Goal: Task Accomplishment & Management: Complete application form

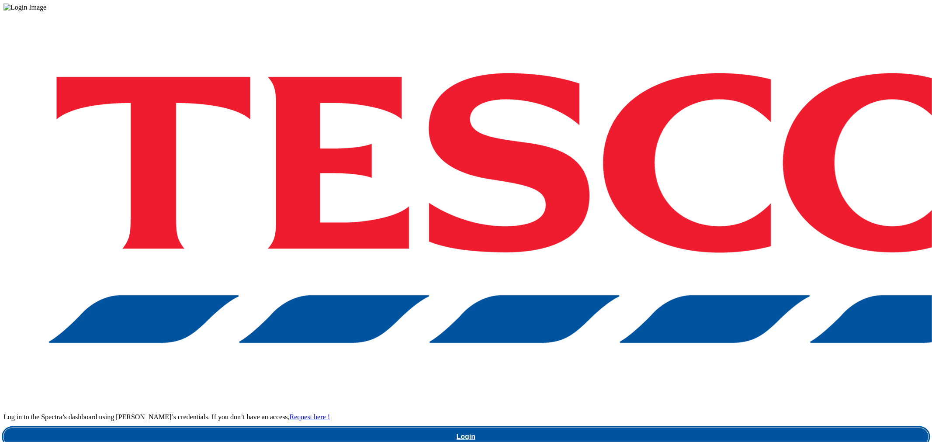
click at [696, 428] on link "Login" at bounding box center [465, 436] width 925 height 17
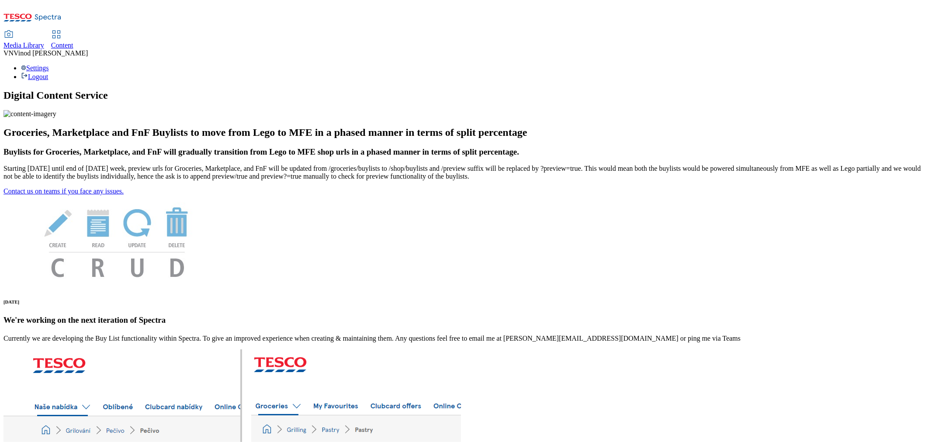
click at [73, 42] on span "Content" at bounding box center [62, 45] width 22 height 7
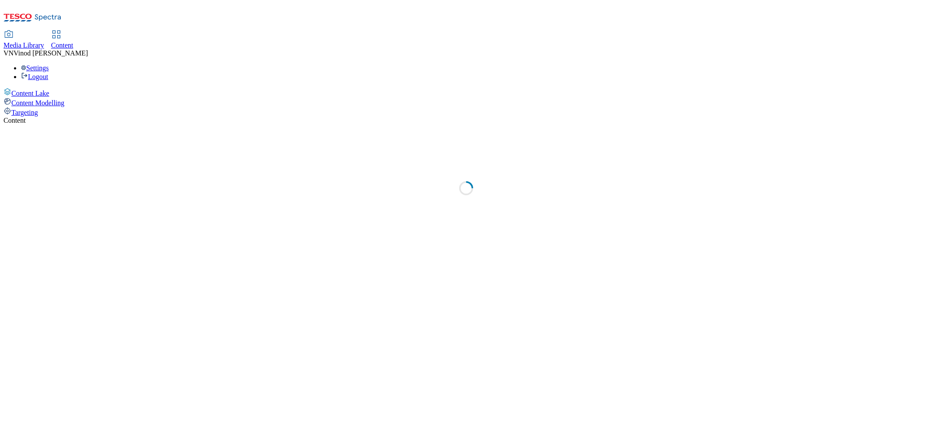
select select "ghs-uk"
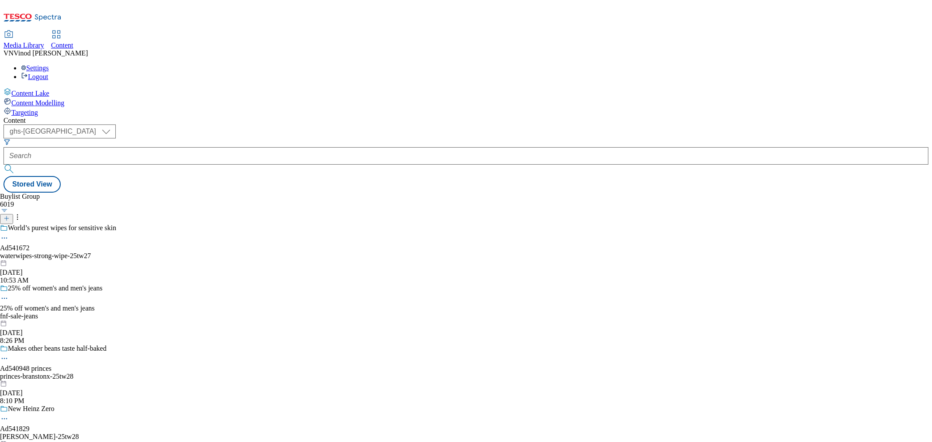
click at [10, 216] on icon at bounding box center [6, 219] width 6 height 6
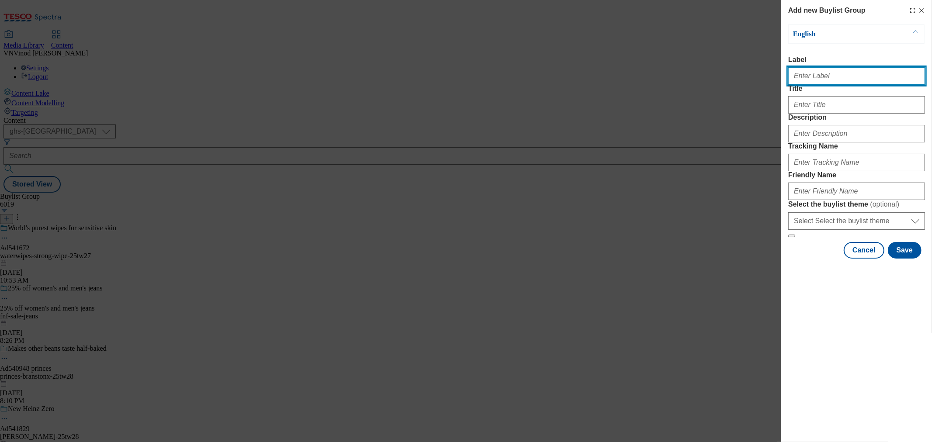
click at [846, 80] on input "Label" at bounding box center [857, 75] width 137 height 17
paste input "541841"
type input "Ad541841"
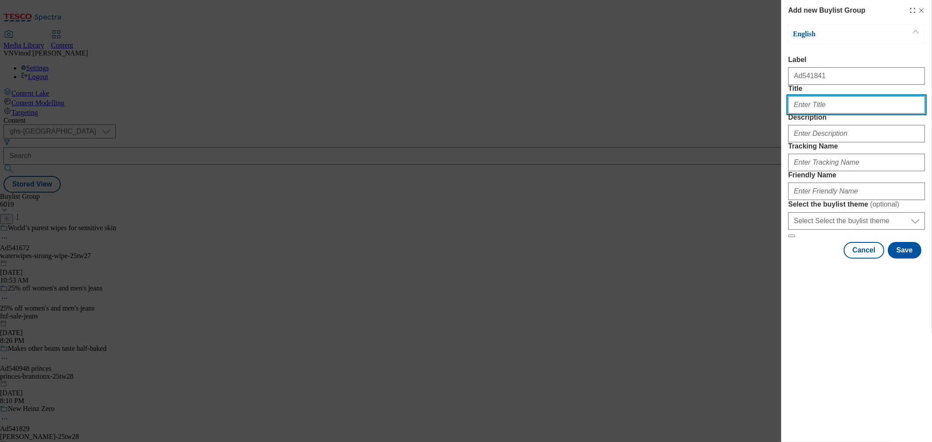
click at [829, 114] on input "Title" at bounding box center [857, 104] width 137 height 17
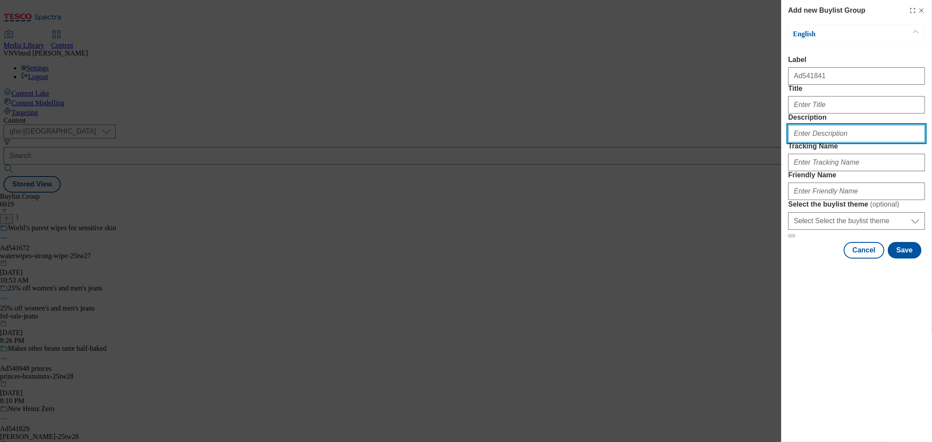
click at [817, 143] on input "Description" at bounding box center [857, 133] width 137 height 17
click at [836, 143] on input "Description" at bounding box center [857, 133] width 137 height 17
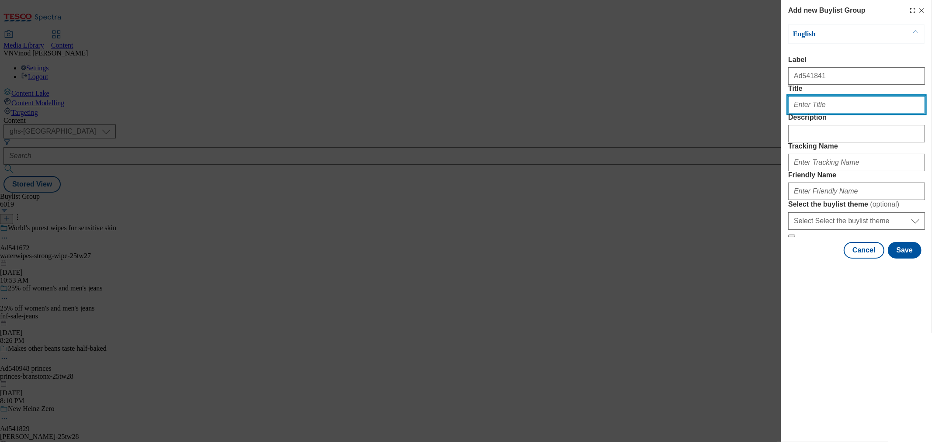
click at [834, 114] on input "Title" at bounding box center [857, 104] width 137 height 17
paste input "together, let’s CLOSE the GENDER PAIN GAP"
click at [794, 114] on input "together, let’s CLOSE the GENDER PAIN GAP" at bounding box center [857, 104] width 137 height 17
type input "Together, let’s CLOSE the GENDER PAIN GAP"
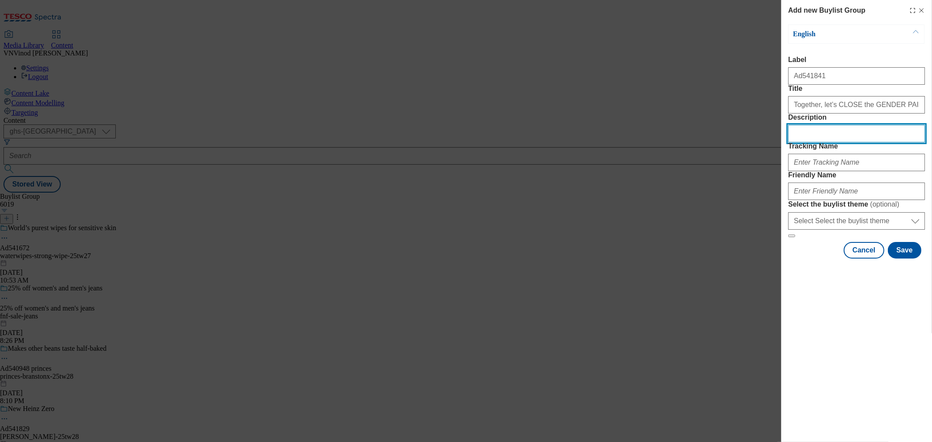
click at [833, 143] on input "Description" at bounding box center [857, 133] width 137 height 17
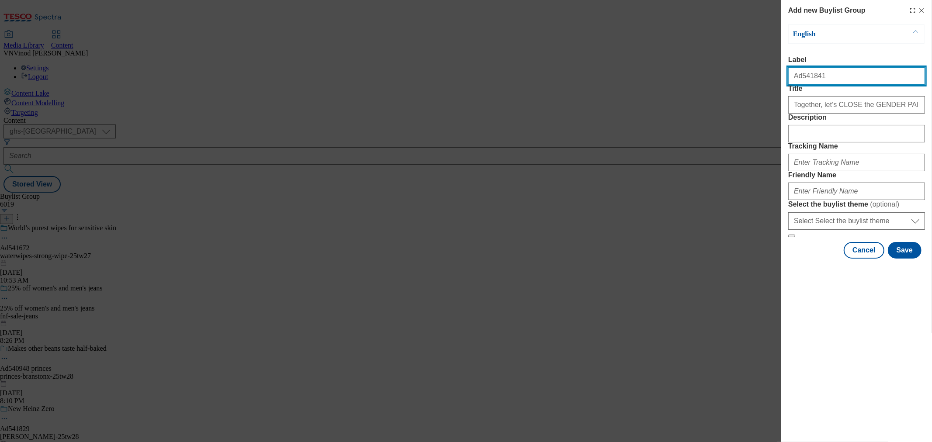
click at [809, 80] on input "Ad541841" at bounding box center [857, 75] width 137 height 17
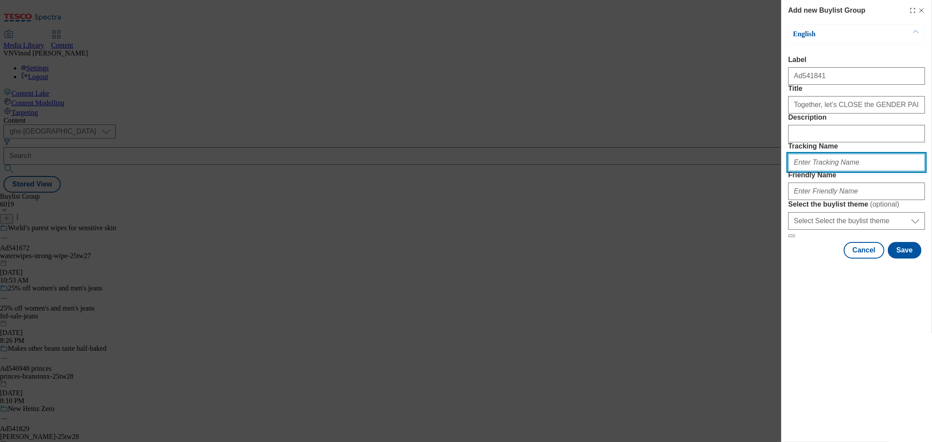
click at [826, 171] on input "Tracking Name" at bounding box center [857, 162] width 137 height 17
paste input "Ad541841"
click at [810, 171] on input "DH_ADAd541841" at bounding box center [857, 162] width 137 height 17
type input "DH_AD541841"
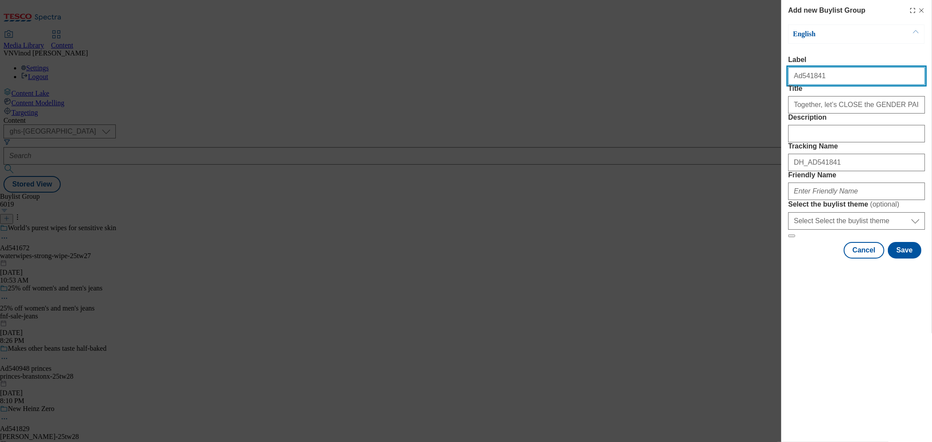
click at [845, 82] on input "Ad541841" at bounding box center [857, 75] width 137 height 17
paste input "reckittbenckiser"
type input "Ad541841 reckittbenckiser"
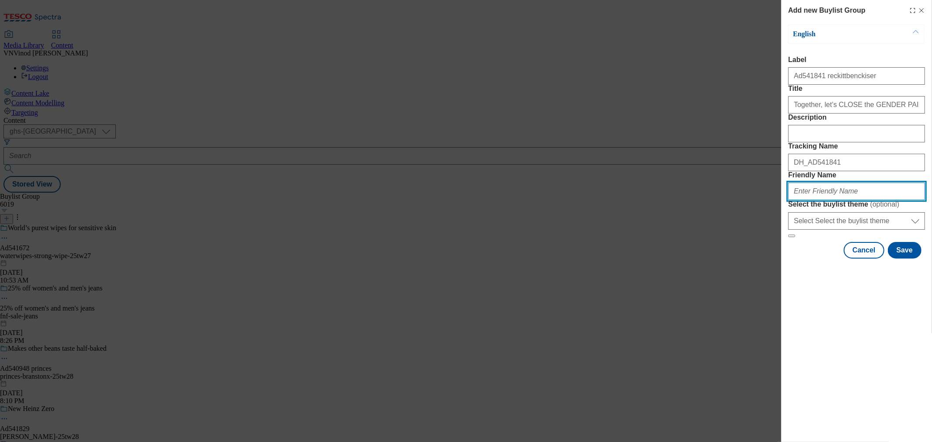
click at [820, 200] on input "Friendly Name" at bounding box center [857, 191] width 137 height 17
paste input "reckittbenckiser"
paste input "Nurofen"
click at [836, 200] on input "reckittbenckiser-Nurofen" at bounding box center [857, 191] width 137 height 17
click at [868, 200] on input "reckittbenckiser-nurofen" at bounding box center [857, 191] width 137 height 17
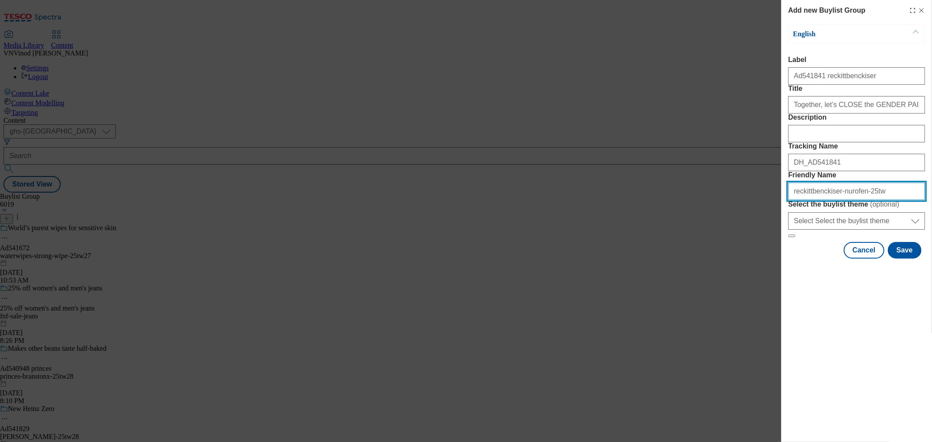
click at [876, 200] on input "reckittbenckiser-nurofen-25tw" at bounding box center [857, 191] width 137 height 17
drag, startPoint x: 880, startPoint y: 252, endPoint x: 627, endPoint y: 255, distance: 253.6
click at [627, 255] on div "Add new Buylist Group English Label Ad541841 reckittbenckiser Title Together, l…" at bounding box center [466, 221] width 932 height 442
type input "reckittbenckiser-nurofen-25tw30"
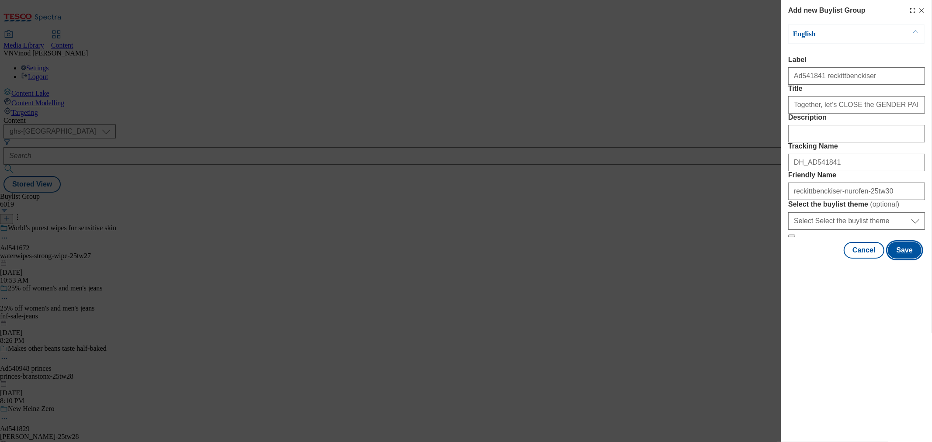
click at [904, 259] on button "Save" at bounding box center [905, 250] width 34 height 17
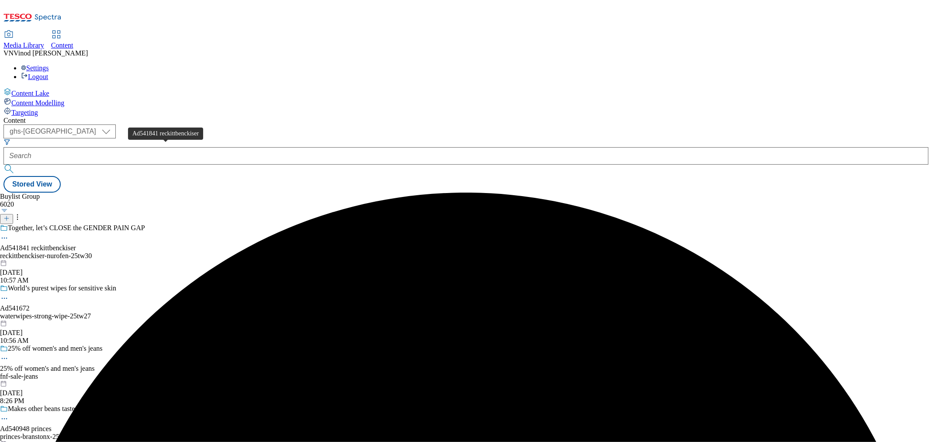
click at [76, 244] on div "Ad541841 reckittbenckiser" at bounding box center [38, 248] width 76 height 8
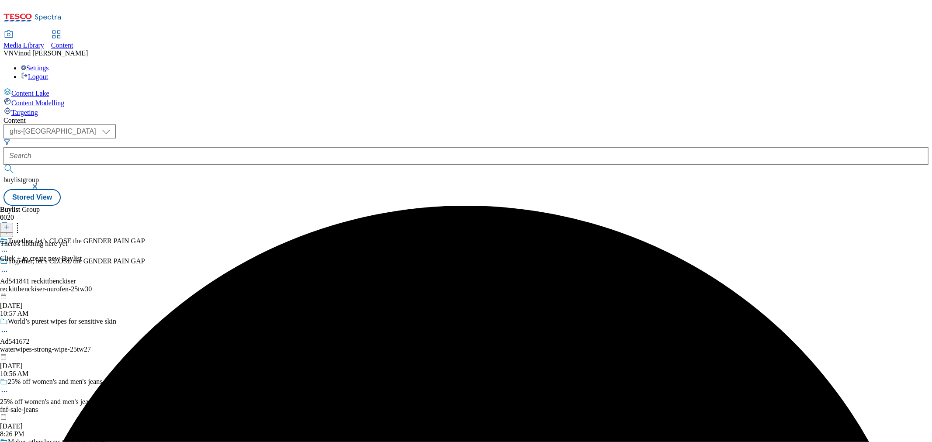
click at [10, 224] on icon at bounding box center [6, 227] width 6 height 6
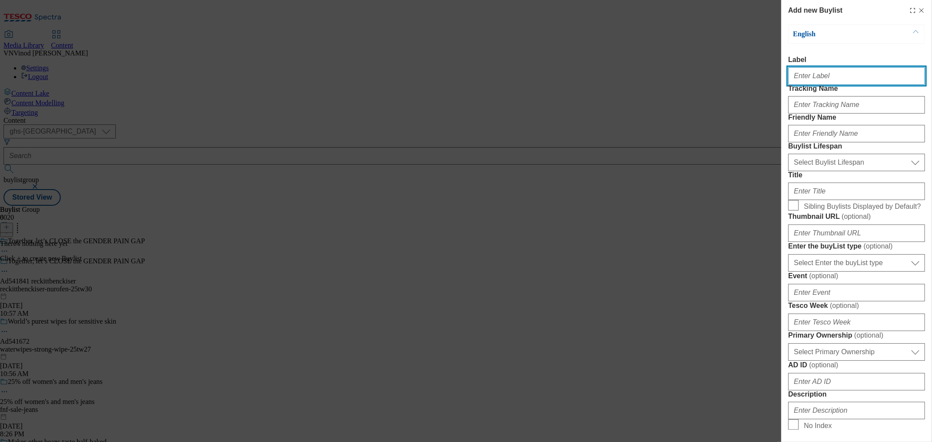
click at [816, 80] on input "Label" at bounding box center [857, 75] width 137 height 17
paste input "541841"
type input "Ad541841"
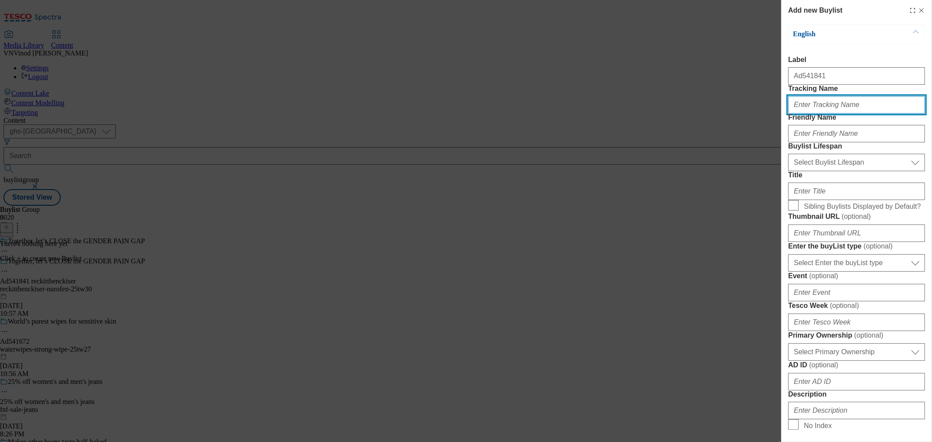
click at [809, 114] on input "Tracking Name" at bounding box center [857, 104] width 137 height 17
paste input "541841"
type input "DH_AD541841"
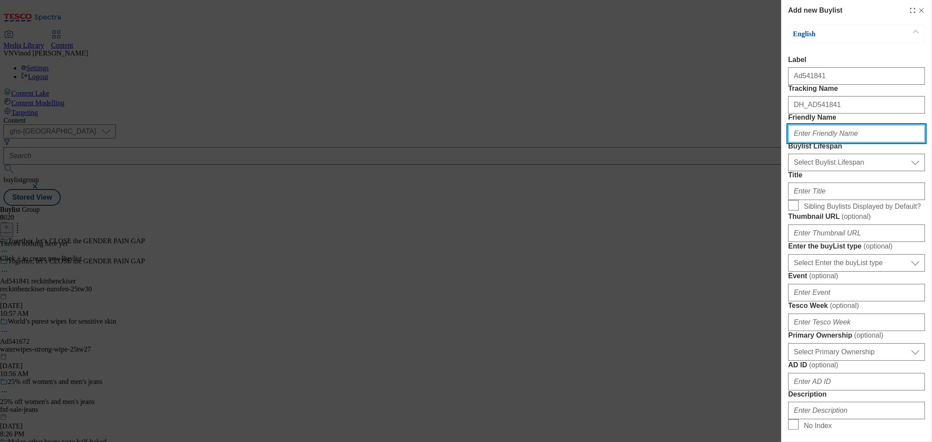
click at [855, 143] on input "Friendly Name" at bounding box center [857, 133] width 137 height 17
paste input "reckittbenckiser"
type input "reckittbenckiser"
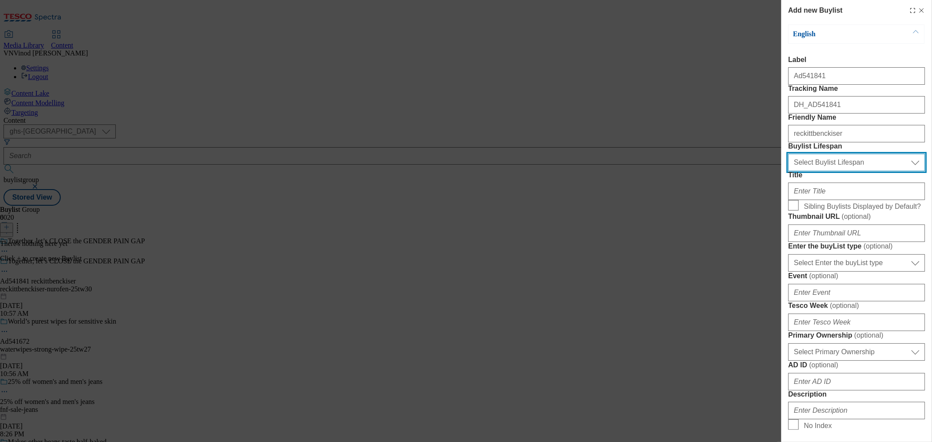
click at [849, 171] on select "Select Buylist Lifespan evergreen seasonal tactical" at bounding box center [857, 162] width 137 height 17
select select "tactical"
click at [789, 171] on select "Select Buylist Lifespan evergreen seasonal tactical" at bounding box center [857, 162] width 137 height 17
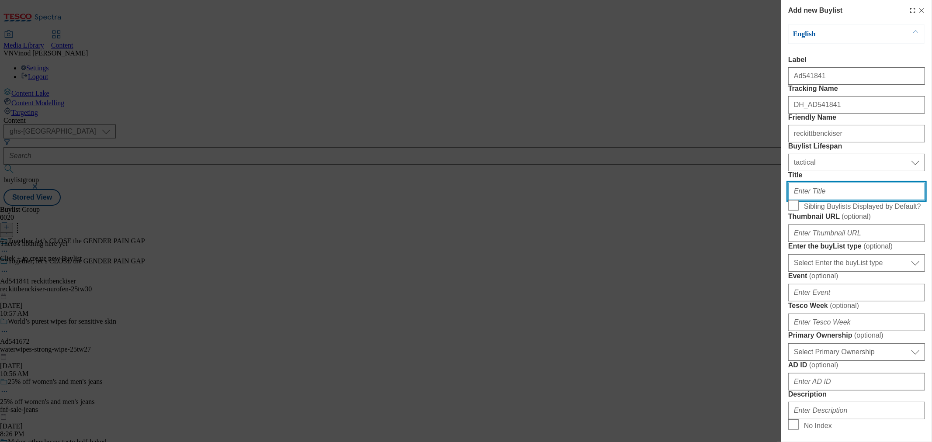
click at [828, 200] on input "Title" at bounding box center [857, 191] width 137 height 17
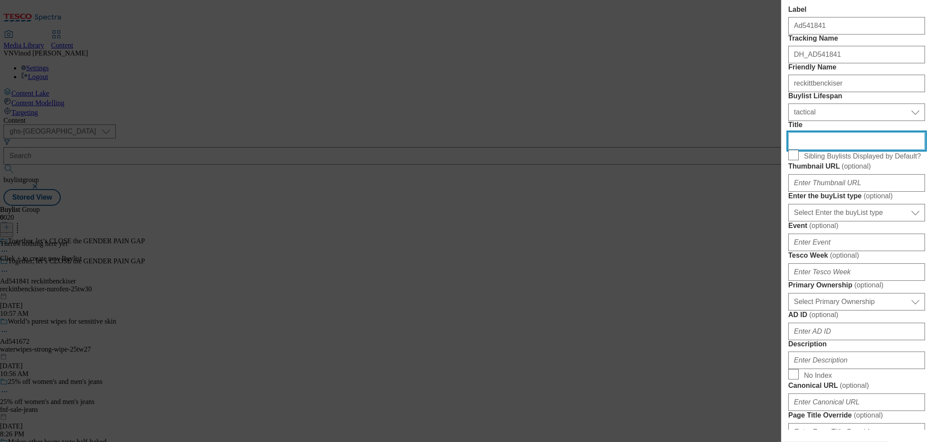
scroll to position [97, 0]
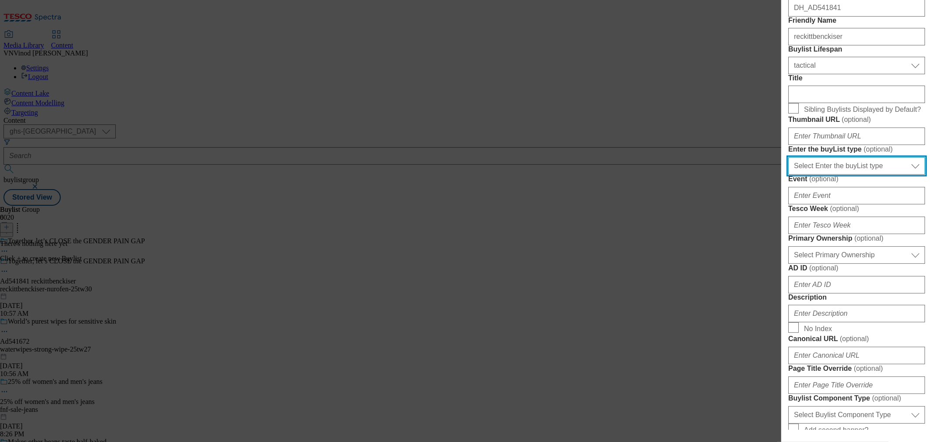
click at [849, 175] on select "Select Enter the buyList type event supplier funded long term >4 weeks supplier…" at bounding box center [857, 165] width 137 height 17
select select "supplier funded short term 1-3 weeks"
click at [789, 175] on select "Select Enter the buyList type event supplier funded long term >4 weeks supplier…" at bounding box center [857, 165] width 137 height 17
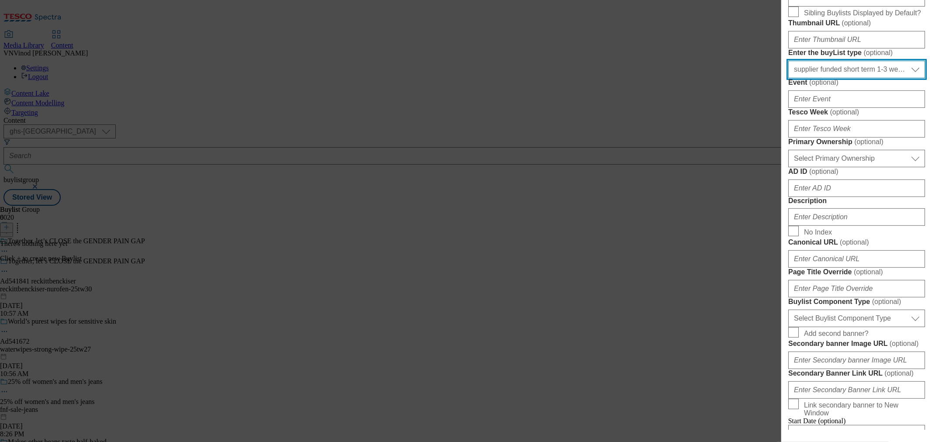
scroll to position [194, 0]
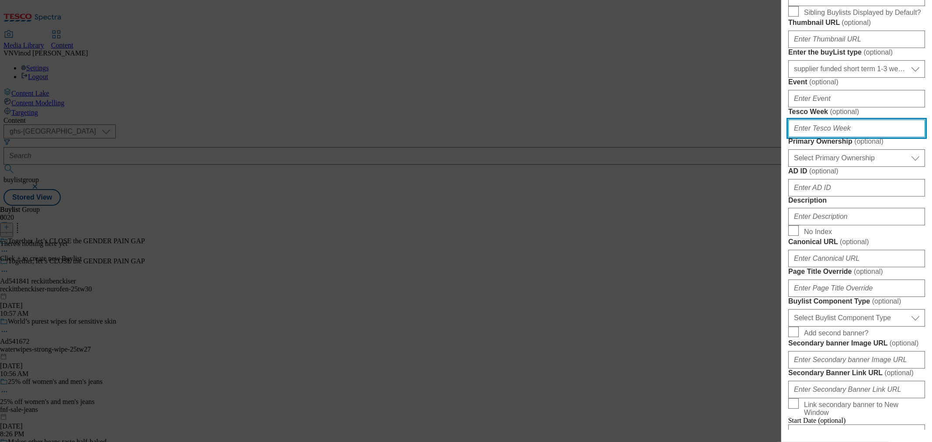
click at [841, 137] on input "Tesco Week ( optional )" at bounding box center [857, 128] width 137 height 17
type input "30"
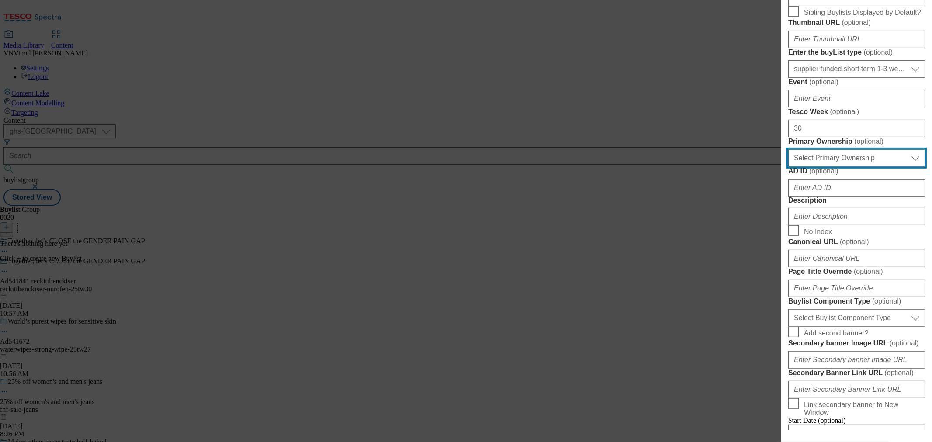
click at [835, 167] on select "Select Primary Ownership tesco dunnhumby" at bounding box center [857, 158] width 137 height 17
select select "dunnhumby"
click at [789, 167] on select "Select Primary Ownership tesco dunnhumby" at bounding box center [857, 158] width 137 height 17
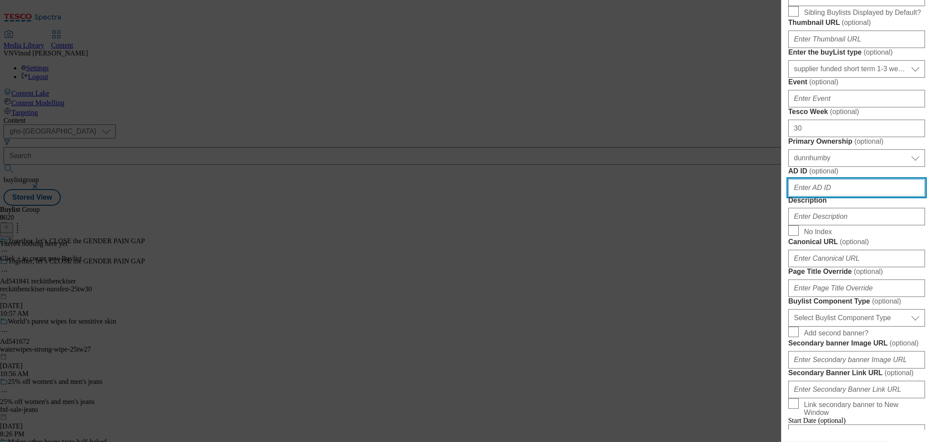
click at [831, 197] on input "AD ID ( optional )" at bounding box center [857, 187] width 137 height 17
paste input "541841"
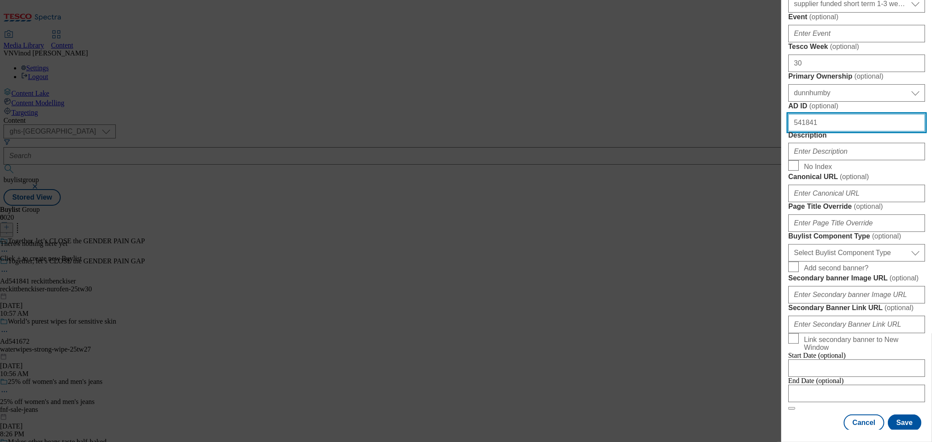
scroll to position [291, 0]
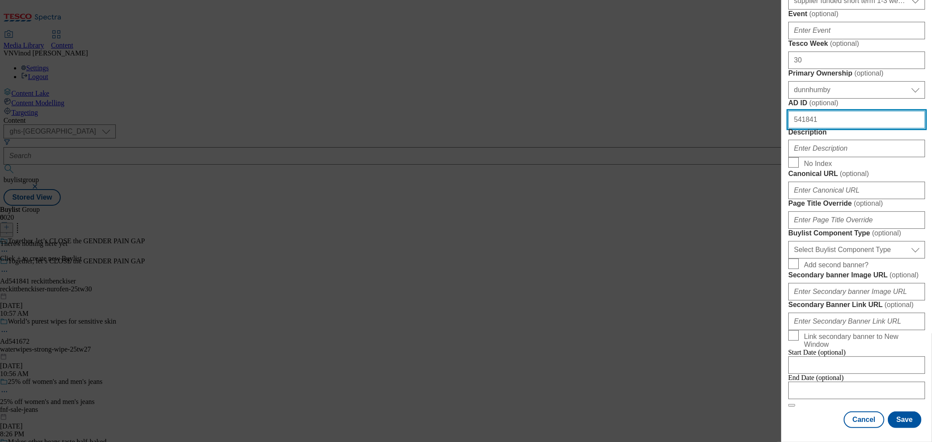
type input "541841"
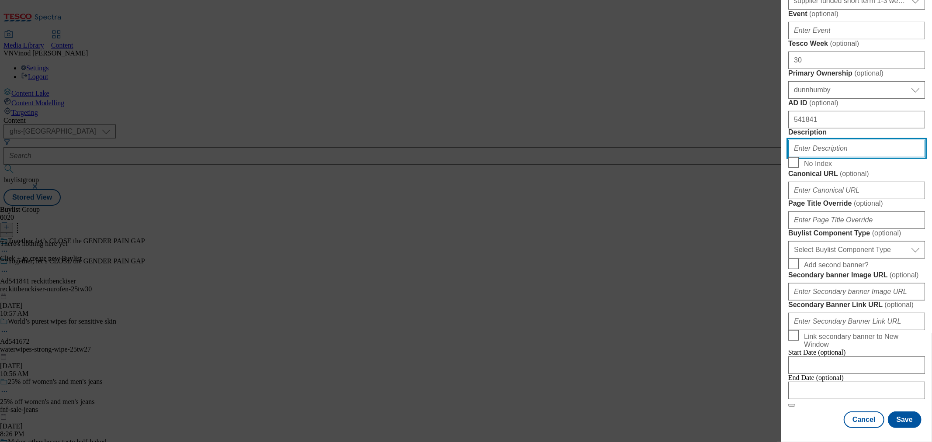
click at [845, 157] on input "Description" at bounding box center [857, 148] width 137 height 17
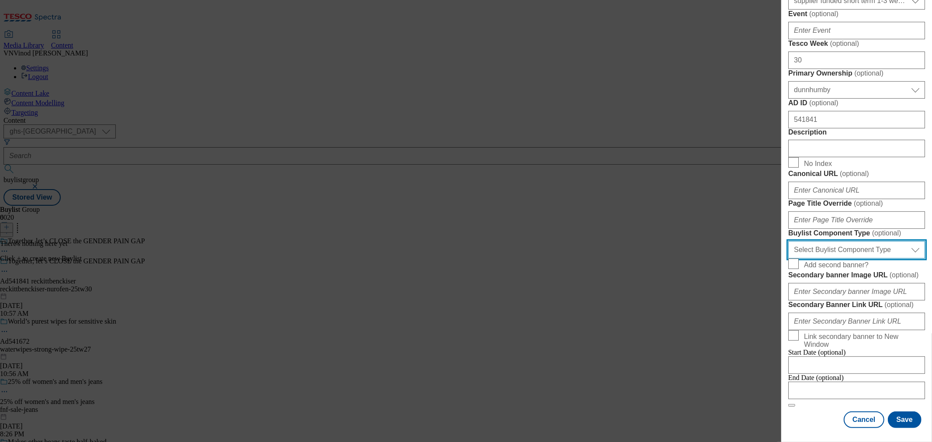
click at [847, 259] on select "Select Buylist Component Type Banner Competition Header Meal" at bounding box center [857, 249] width 137 height 17
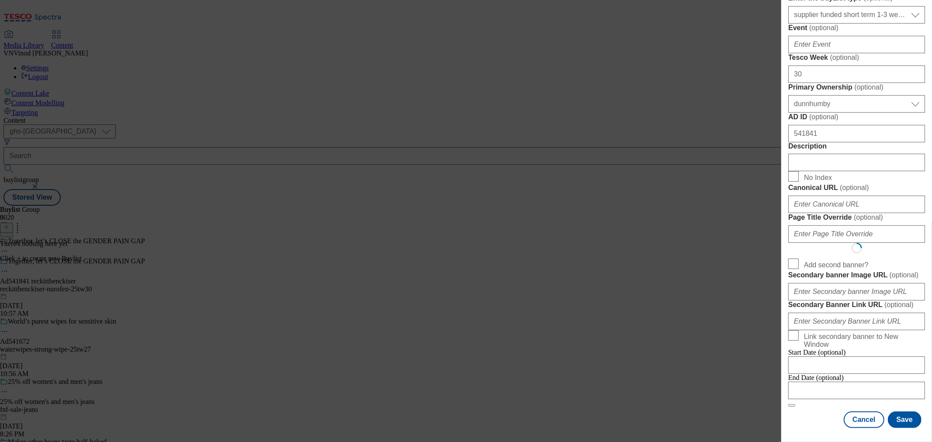
select select "Banner"
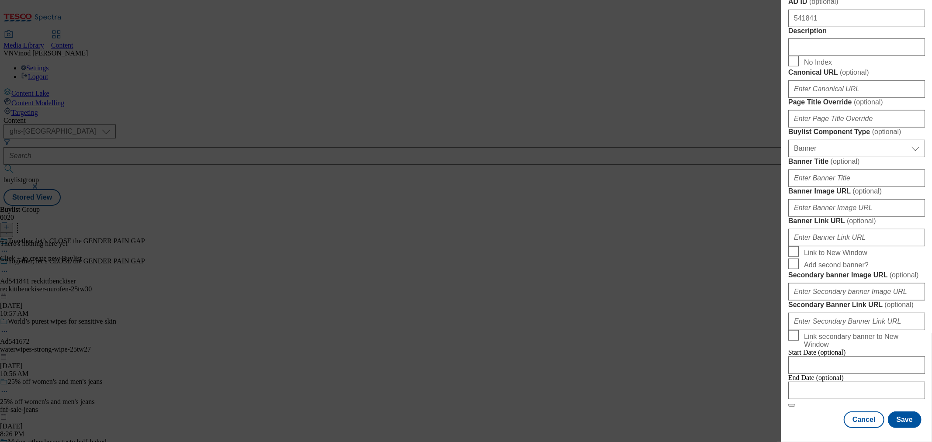
scroll to position [743, 0]
click at [875, 382] on input "Modal" at bounding box center [857, 390] width 137 height 17
select select "2025"
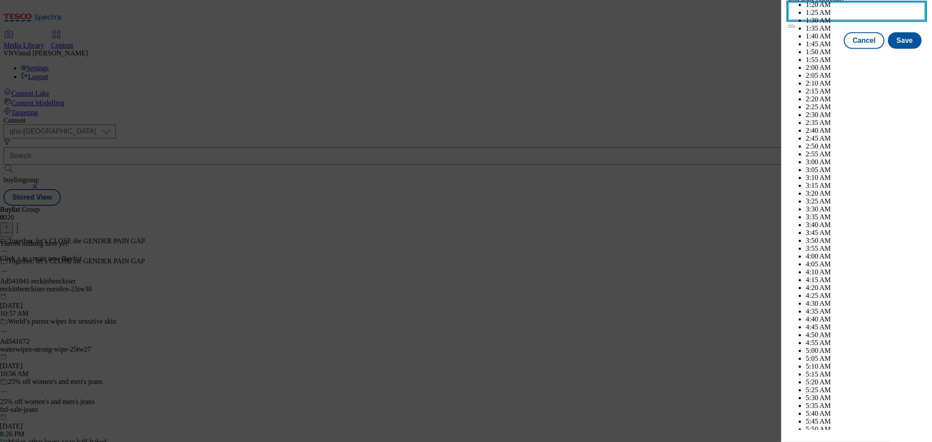
scroll to position [2116, 0]
select select "December"
drag, startPoint x: 895, startPoint y: 196, endPoint x: 899, endPoint y: 210, distance: 14.5
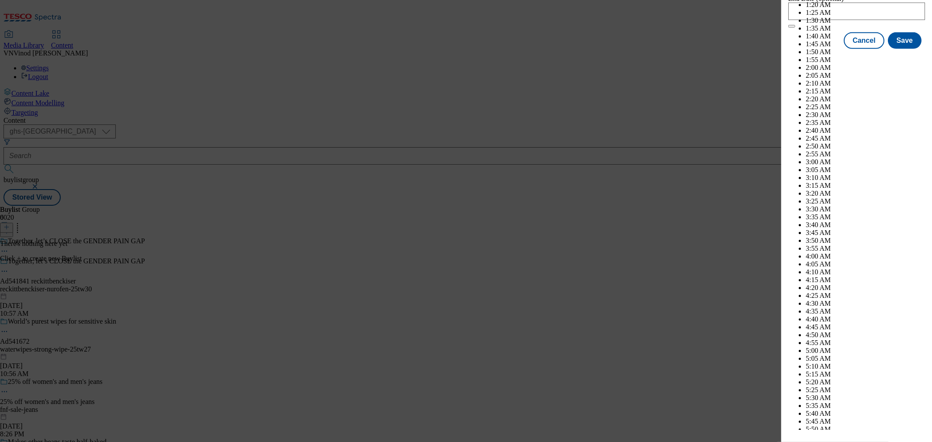
click at [901, 57] on button "Save" at bounding box center [905, 48] width 34 height 17
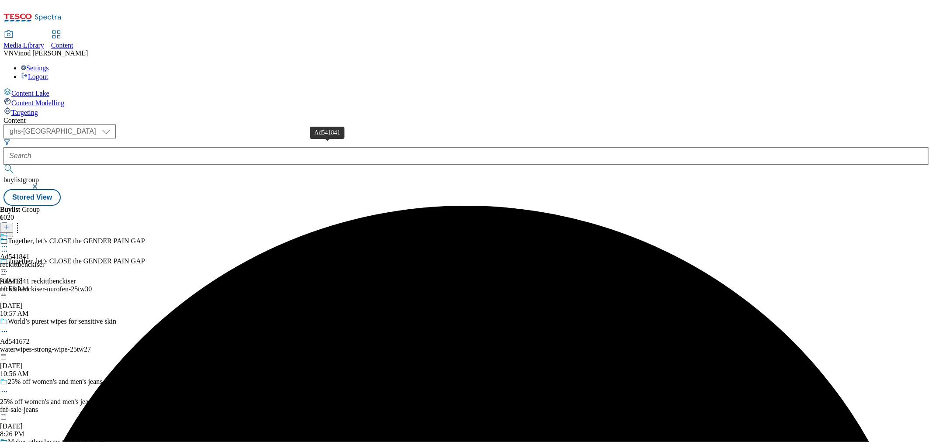
click at [30, 253] on div "Ad541841" at bounding box center [15, 257] width 30 height 8
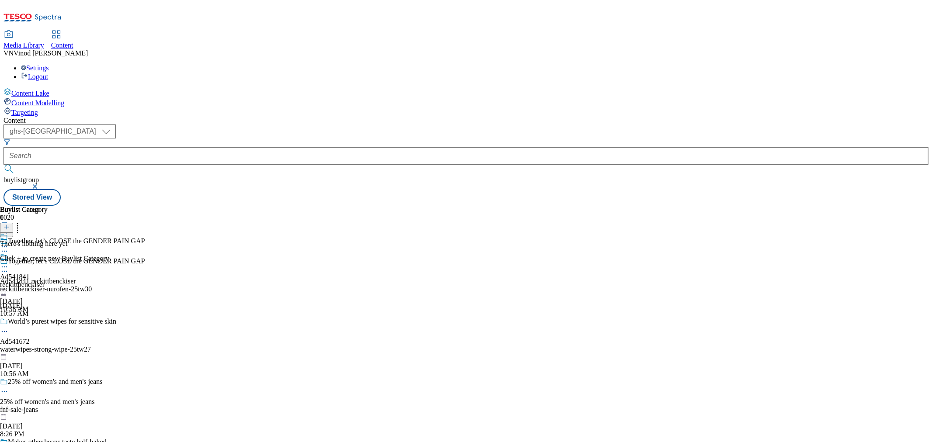
click at [10, 224] on icon at bounding box center [6, 227] width 6 height 6
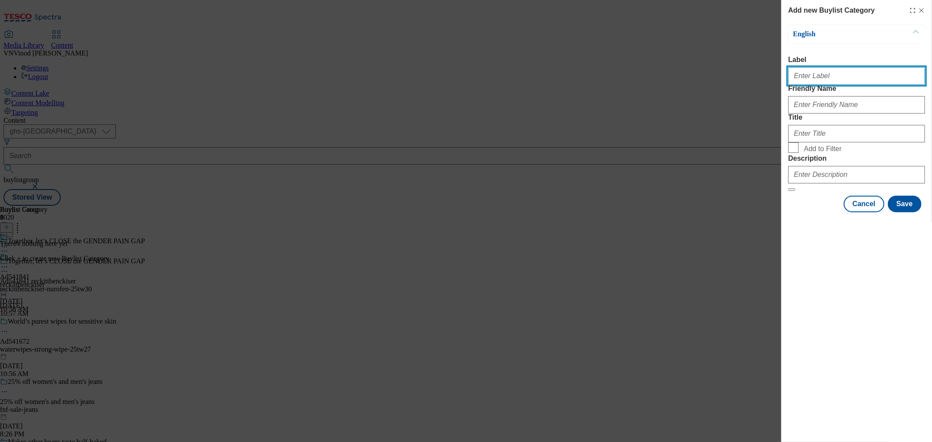
click at [854, 84] on input "Label" at bounding box center [857, 75] width 137 height 17
paste input "541841"
type input "Ad541841"
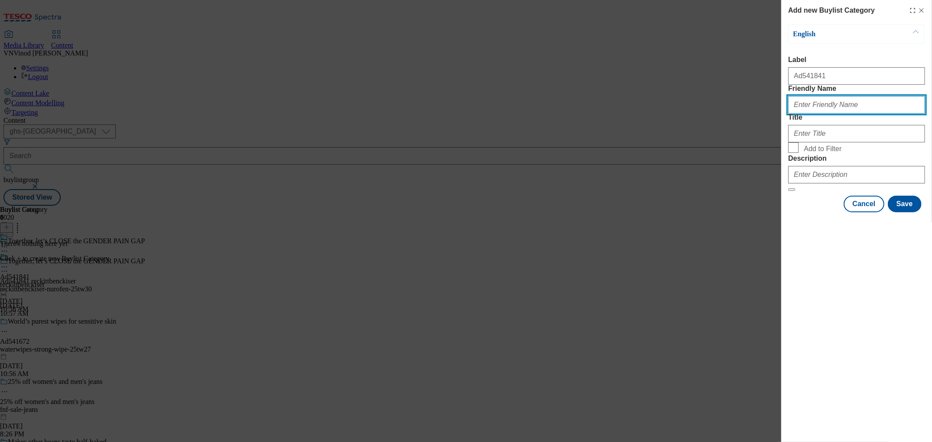
click at [830, 114] on input "Friendly Name" at bounding box center [857, 104] width 137 height 17
paste input "reckittbenckiser-nurofen"
type input "reckittbenckiser-nurofen"
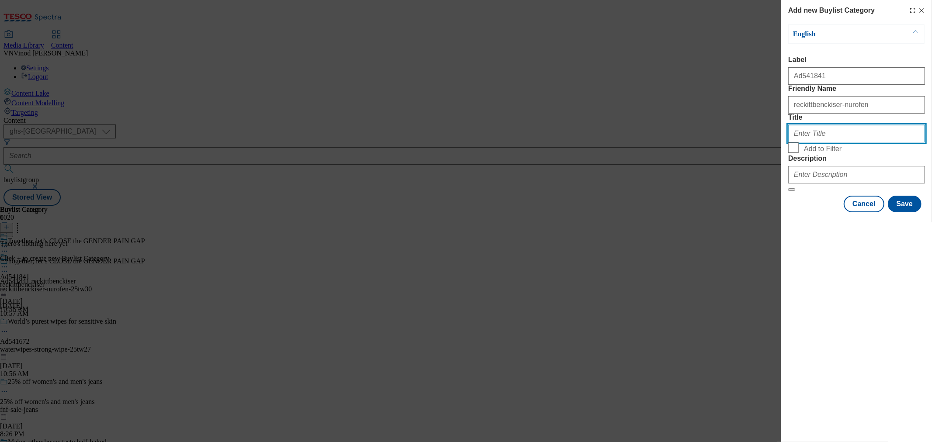
click at [818, 143] on input "Title" at bounding box center [857, 133] width 137 height 17
paste input "Reckitt"
type input "Reckitt"
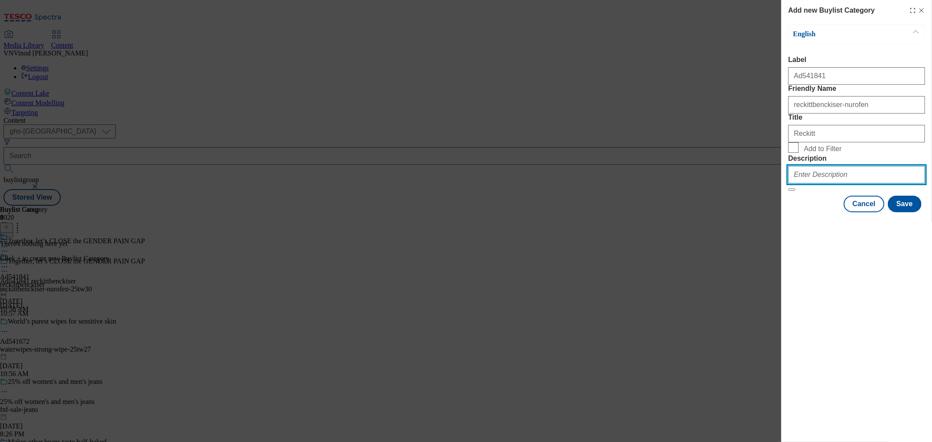
click at [840, 184] on input "Description" at bounding box center [857, 174] width 137 height 17
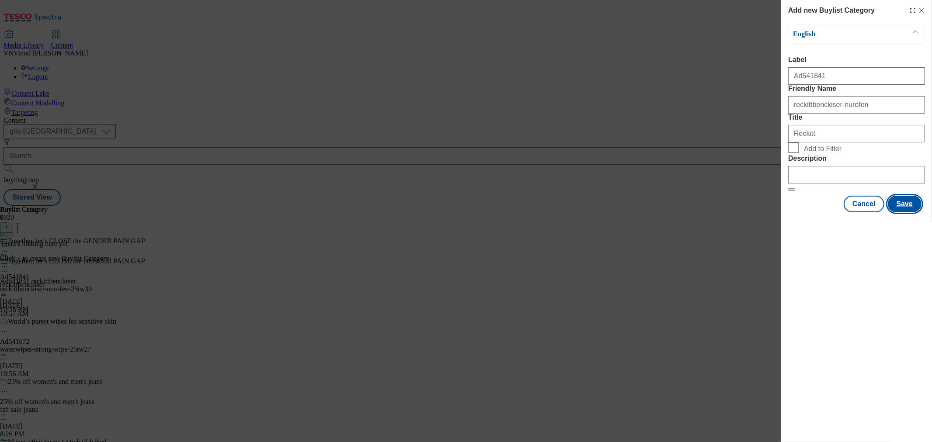
click at [908, 212] on button "Save" at bounding box center [905, 204] width 34 height 17
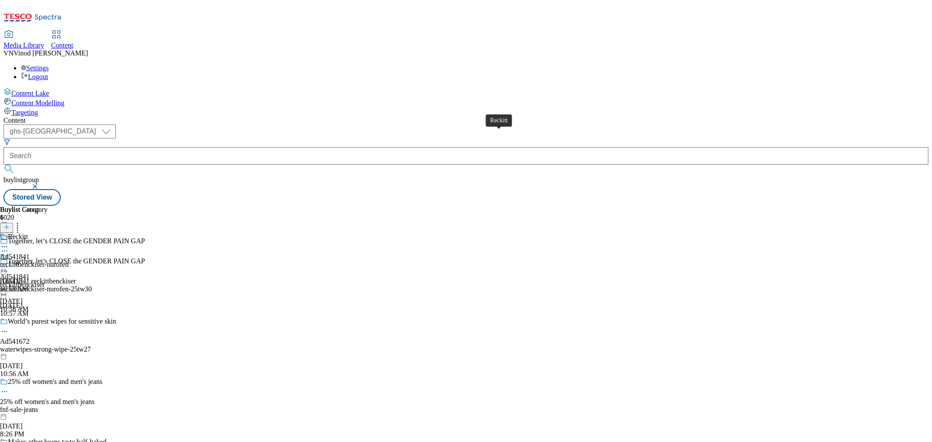
click at [28, 233] on div "Reckitt" at bounding box center [18, 237] width 20 height 8
click at [9, 227] on line at bounding box center [6, 227] width 4 height 0
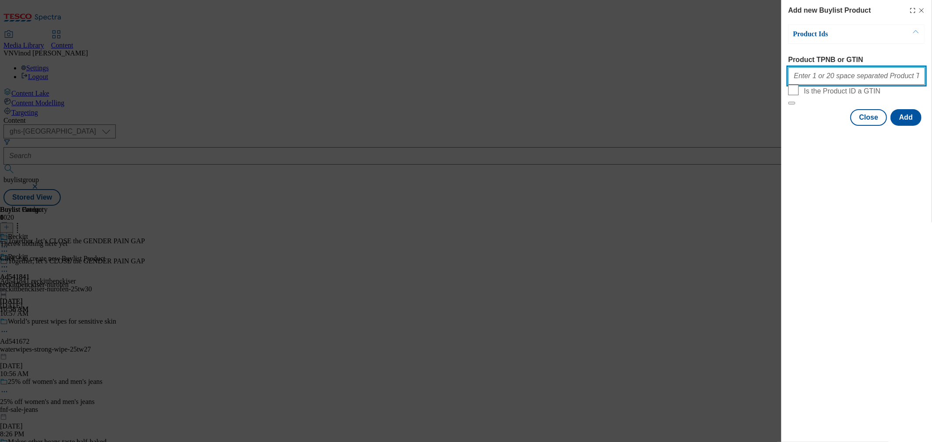
click at [880, 75] on input "Product TPNB or GTIN" at bounding box center [857, 75] width 137 height 17
paste input "9966316 61236164 60508490 53512241"
type input "9966316 61236164 60508490 53512241"
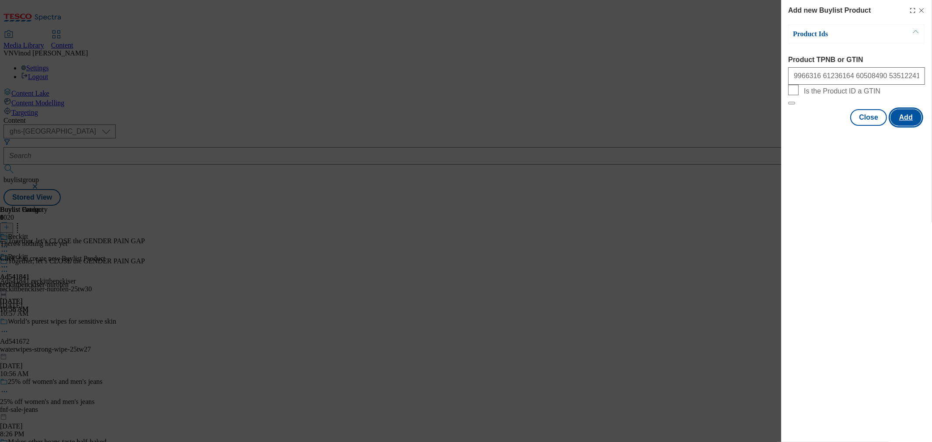
click at [906, 126] on button "Add" at bounding box center [906, 117] width 31 height 17
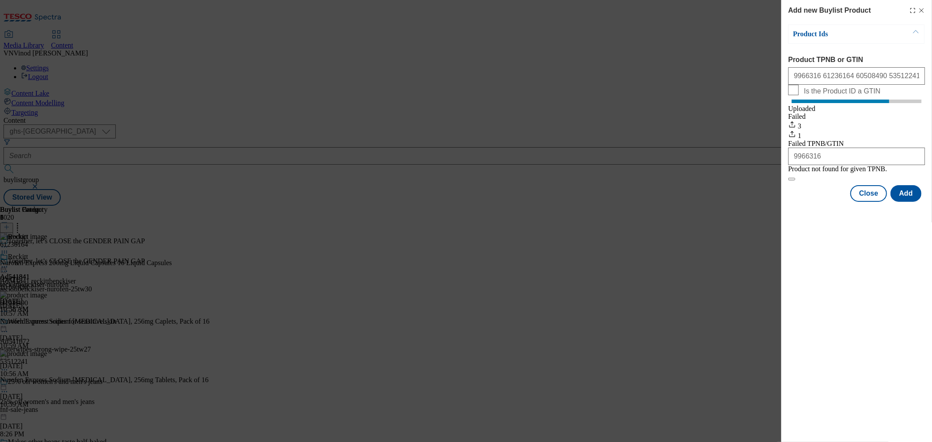
click at [921, 9] on icon "Modal" at bounding box center [921, 10] width 7 height 7
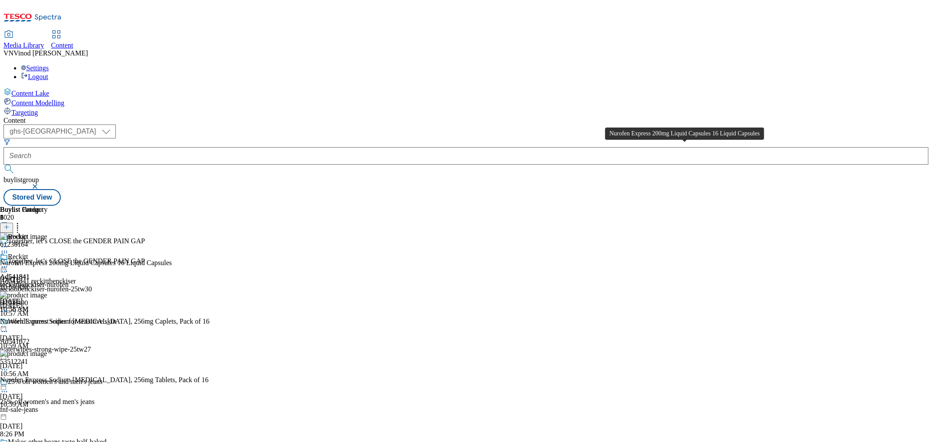
click at [172, 259] on div "Nurofen Express 200mg Liquid Capsules 16 Liquid Capsules" at bounding box center [86, 263] width 172 height 8
copy div "Nurofen Express 200mg Liquid Capsules 16 Liquid Capsules"
click at [5, 271] on circle at bounding box center [4, 271] width 1 height 1
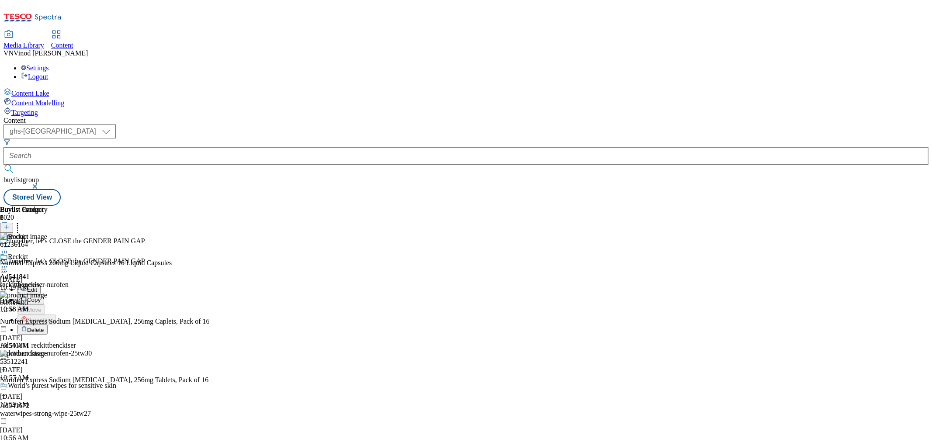
click at [41, 285] on button "Edit" at bounding box center [28, 290] width 23 height 10
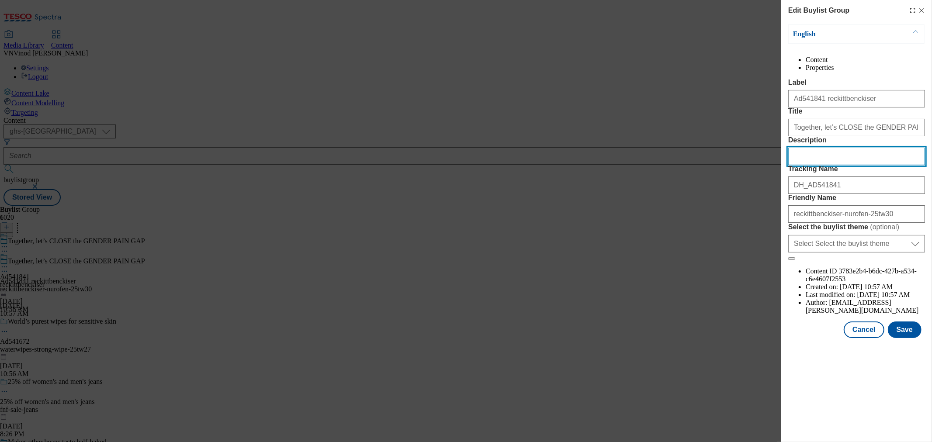
click at [849, 165] on input "Description" at bounding box center [857, 156] width 137 height 17
paste input "Nurofen Express 200mg Liquid Capsules 16 Liquid Capsules"
type input "Nurofen Express 200mg Liquid Capsules 16 Liquid Capsules"
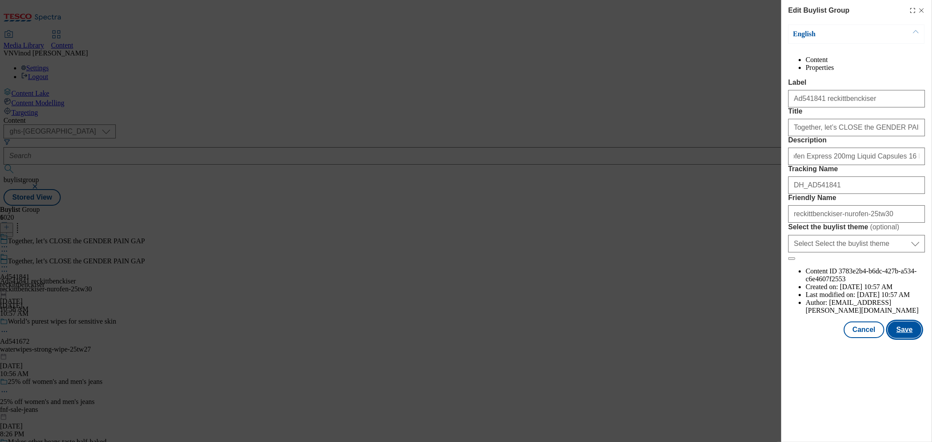
click at [911, 338] on button "Save" at bounding box center [905, 330] width 34 height 17
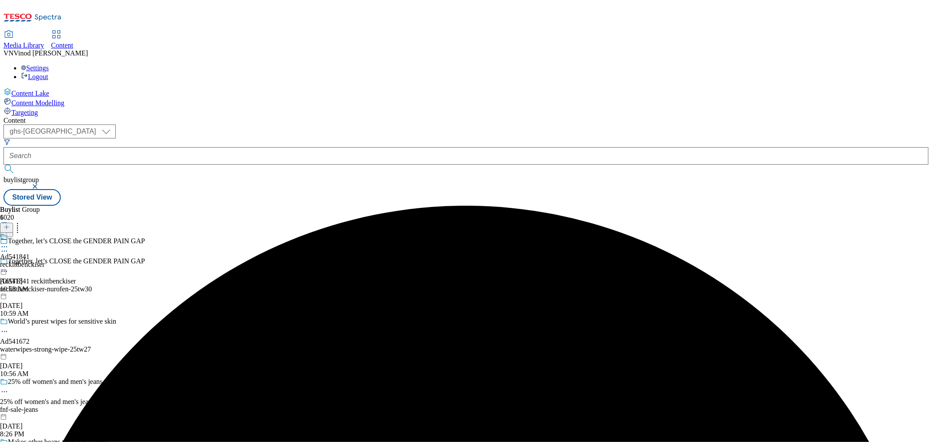
click at [9, 243] on icon at bounding box center [4, 247] width 9 height 9
click at [41, 260] on button "Edit" at bounding box center [28, 265] width 23 height 10
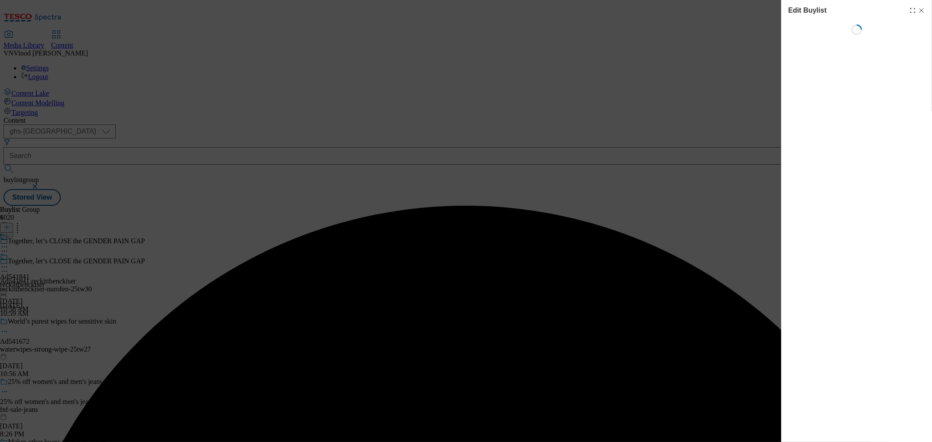
select select "tactical"
select select "supplier funded short term 1-3 weeks"
select select "dunnhumby"
select select "Banner"
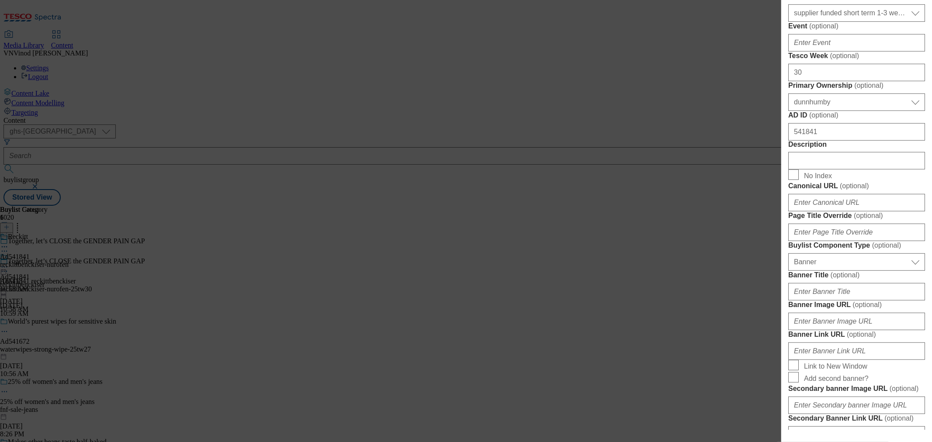
scroll to position [388, 0]
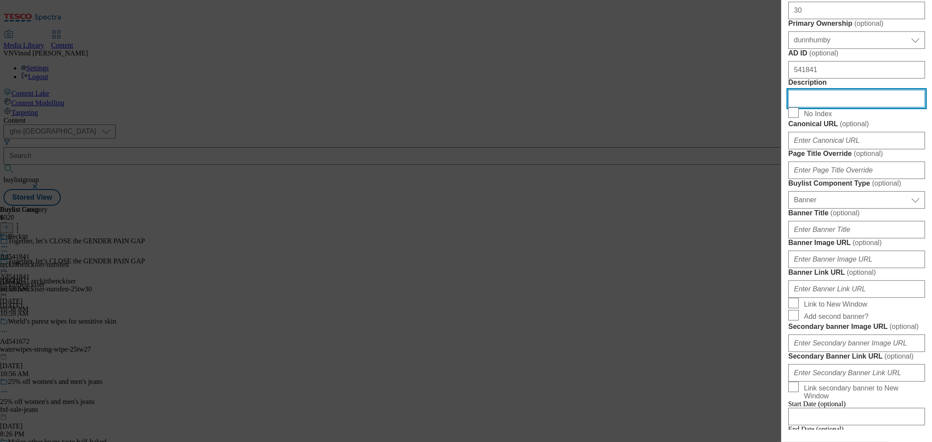
click at [823, 108] on input "Description" at bounding box center [857, 98] width 137 height 17
paste input "Nurofen Express 200mg Liquid Capsules 16 Liquid Capsules"
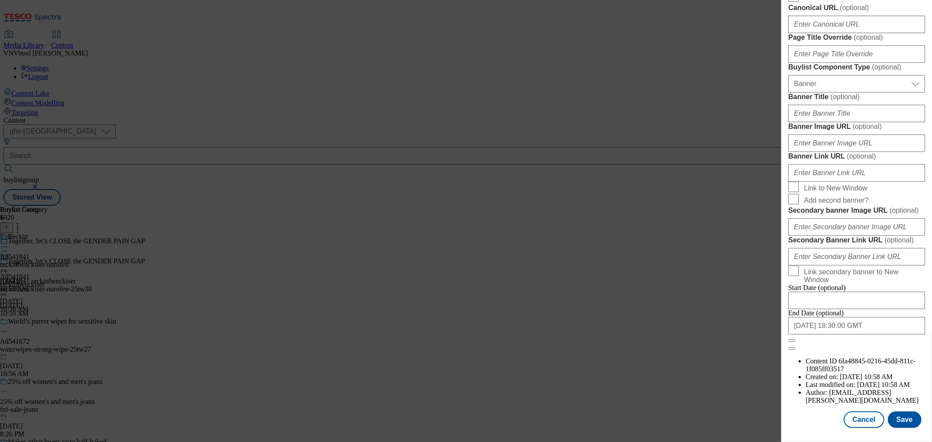
scroll to position [835, 0]
type input "Nurofen Express 200mg Liquid Capsules 16 Liquid Capsules"
click at [896, 414] on button "Save" at bounding box center [905, 420] width 34 height 17
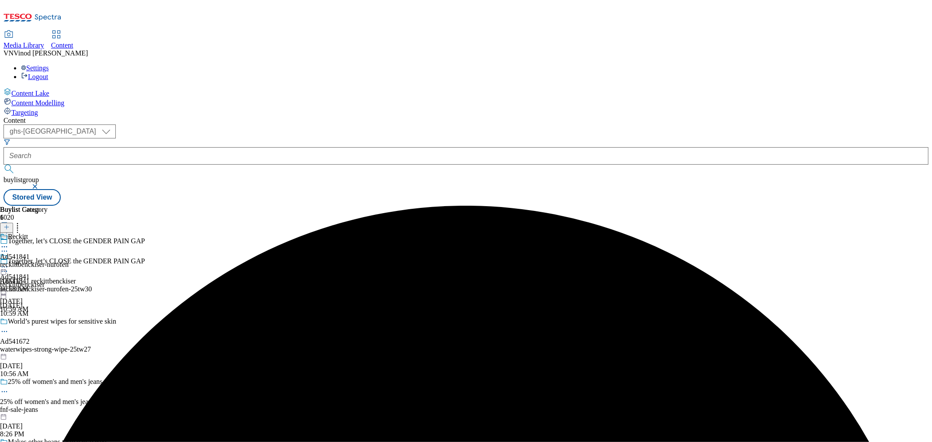
click at [9, 243] on icon at bounding box center [4, 247] width 9 height 9
click at [41, 260] on button "Edit" at bounding box center [28, 265] width 23 height 10
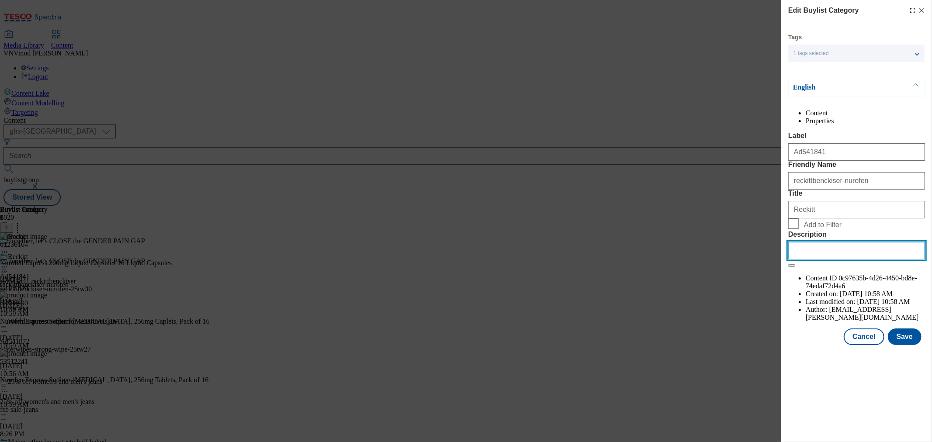
click at [855, 260] on input "Description" at bounding box center [857, 250] width 137 height 17
paste input "Nurofen Express 200mg Liquid Capsules 16 Liquid Capsules"
type input "Nurofen Express 200mg Liquid Capsules 16 Liquid Capsules"
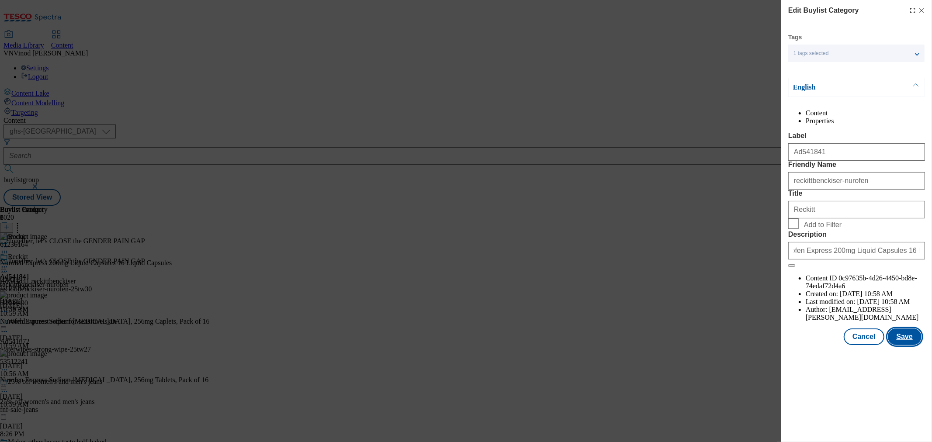
click at [903, 345] on button "Save" at bounding box center [905, 337] width 34 height 17
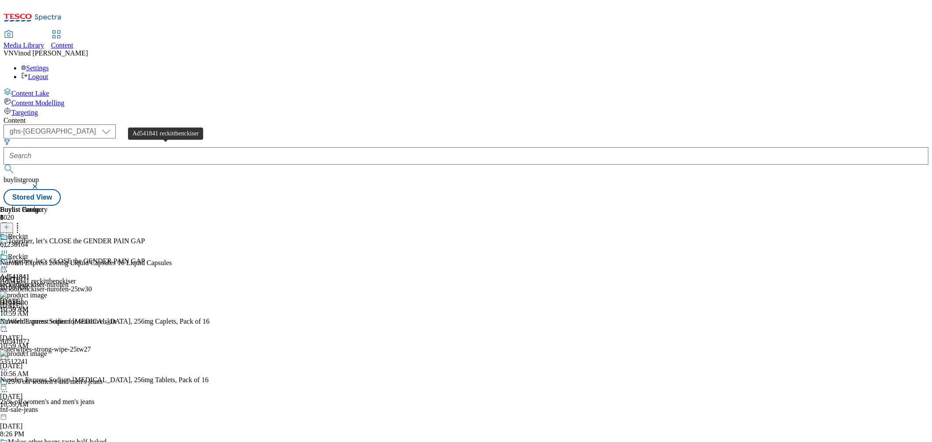
click at [76, 278] on div "Ad541841 reckittbenckiser" at bounding box center [38, 282] width 76 height 8
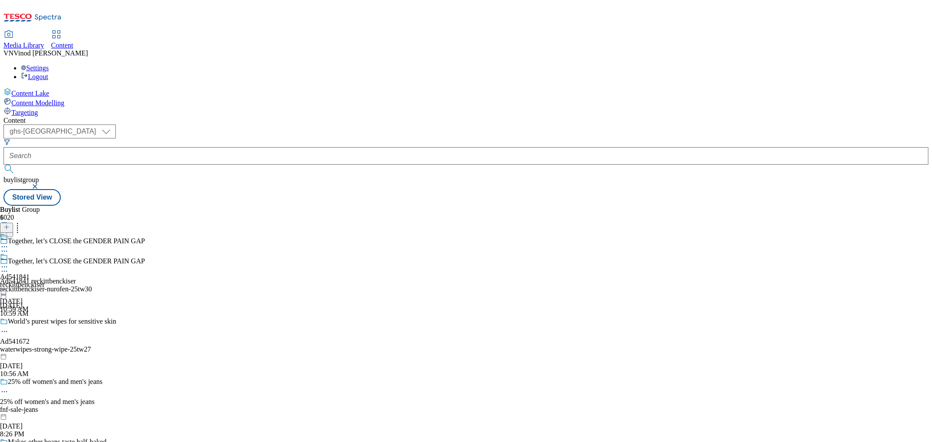
click at [527, 125] on div "( optional ) ghs-roi ghs-uk ghs-uk buylistgroup Stored View" at bounding box center [465, 165] width 925 height 81
